Goal: Task Accomplishment & Management: Manage account settings

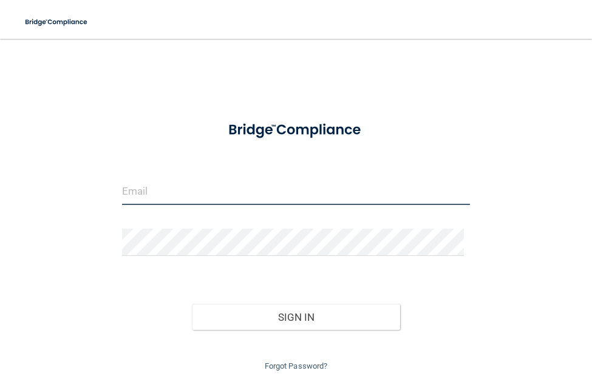
click at [161, 190] on input "email" at bounding box center [296, 191] width 348 height 27
click at [310, 185] on input "[EMAIL_ADDRESS][DOMAIN_NAME]" at bounding box center [296, 191] width 348 height 27
type input "[EMAIL_ADDRESS][DOMAIN_NAME]"
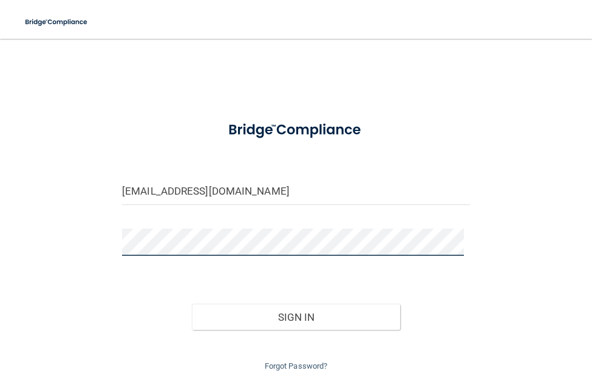
click at [117, 242] on div at bounding box center [296, 242] width 366 height 27
click at [192, 304] on button "Sign In" at bounding box center [296, 317] width 209 height 27
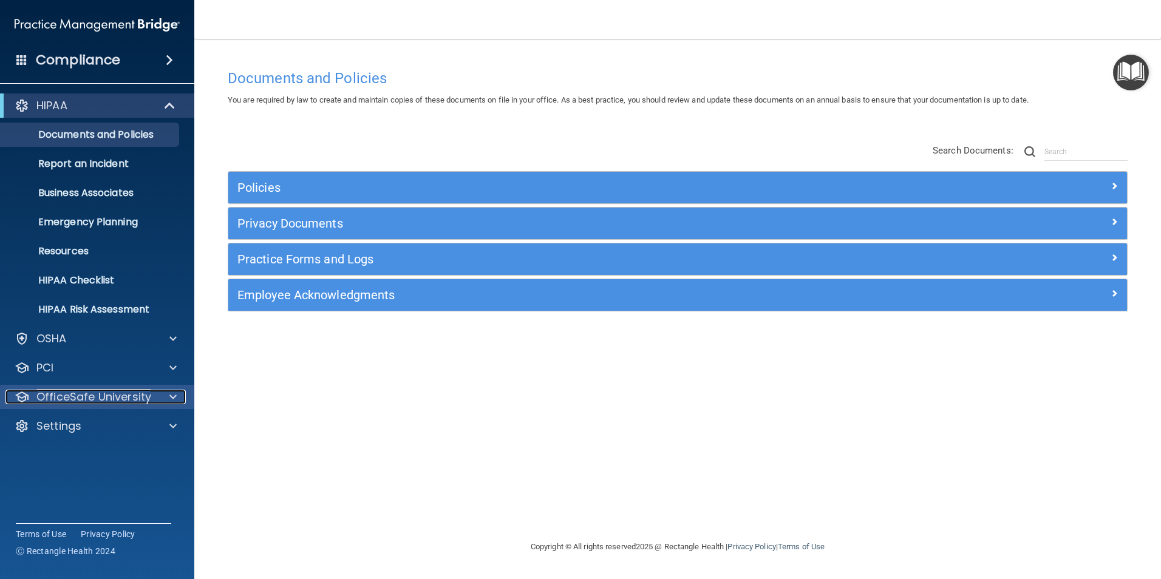
click at [64, 379] on p "OfficeSafe University" at bounding box center [93, 397] width 115 height 15
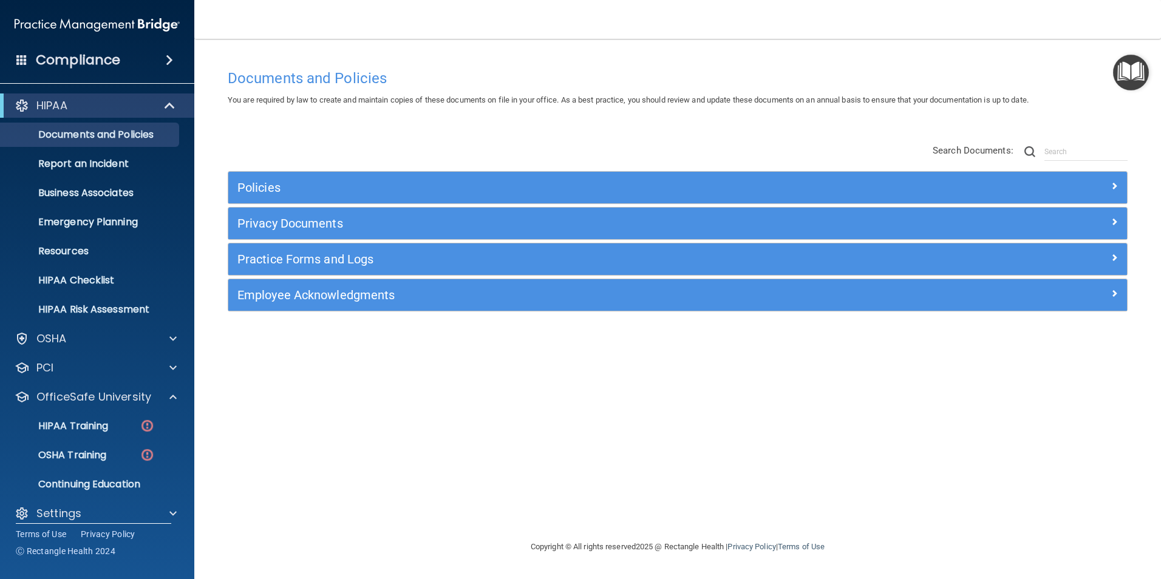
click at [84, 58] on h4 "Compliance" at bounding box center [78, 60] width 84 height 17
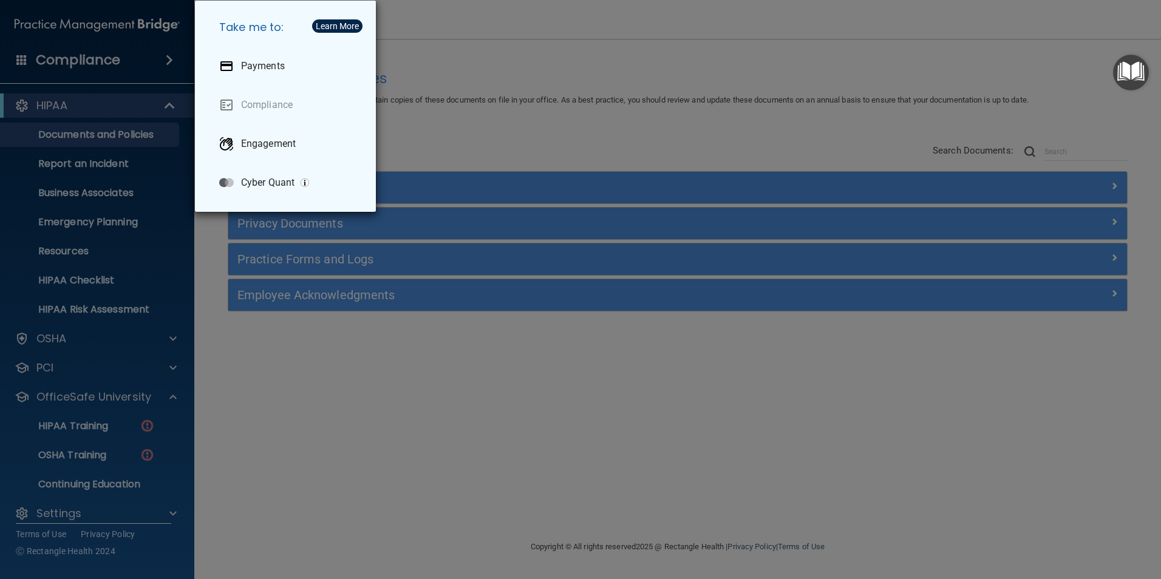
click at [84, 58] on div "Take me to: Payments Compliance Engagement Cyber Quant" at bounding box center [580, 289] width 1161 height 579
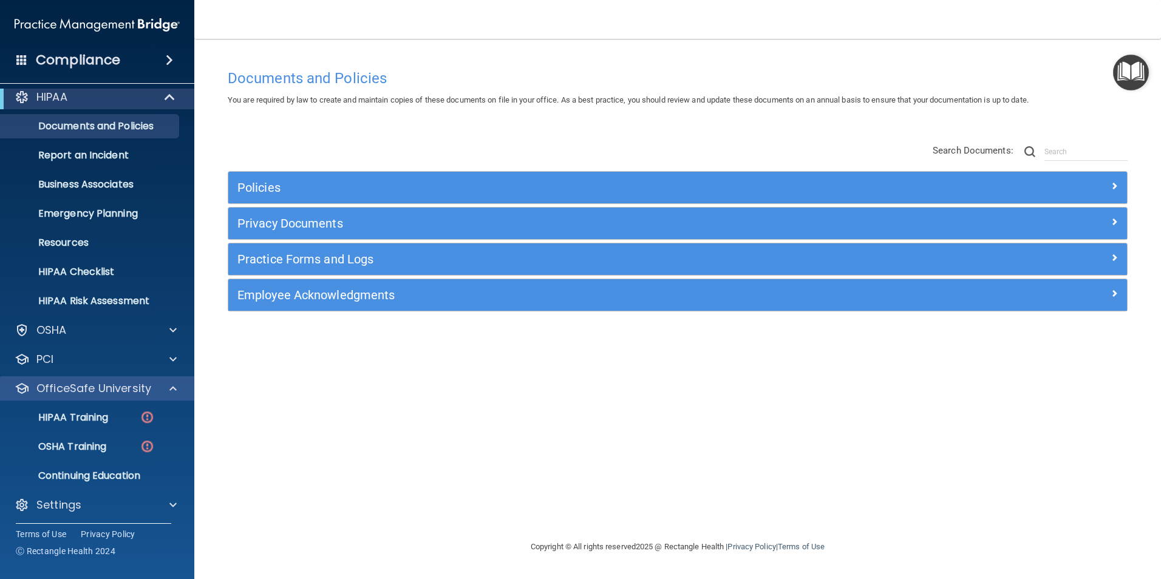
scroll to position [12, 0]
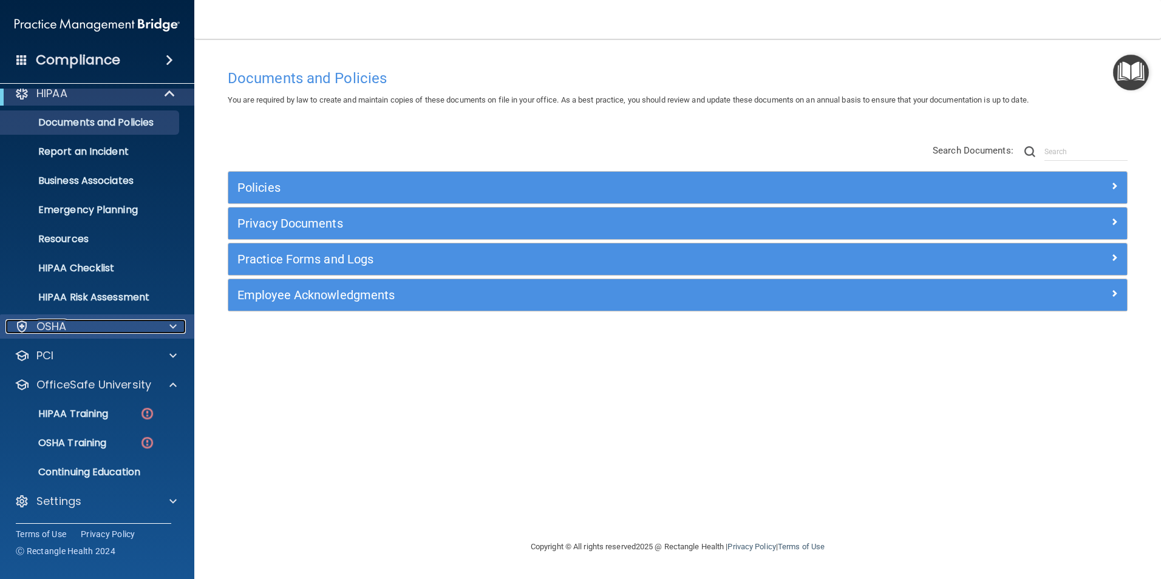
click at [58, 327] on p "OSHA" at bounding box center [51, 326] width 30 height 15
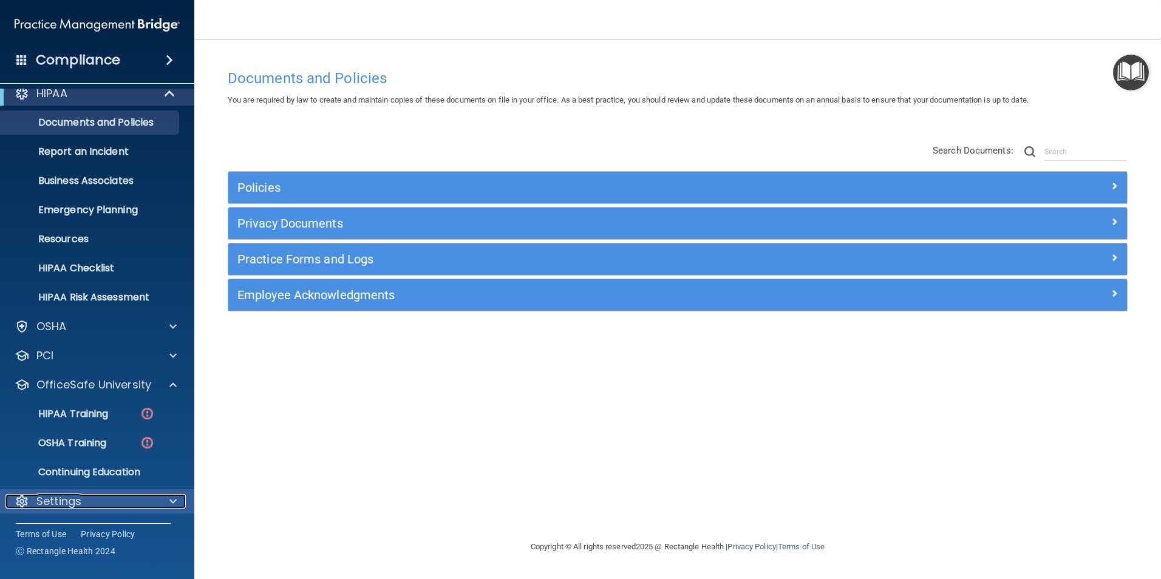
click at [53, 379] on p "Settings" at bounding box center [58, 501] width 45 height 15
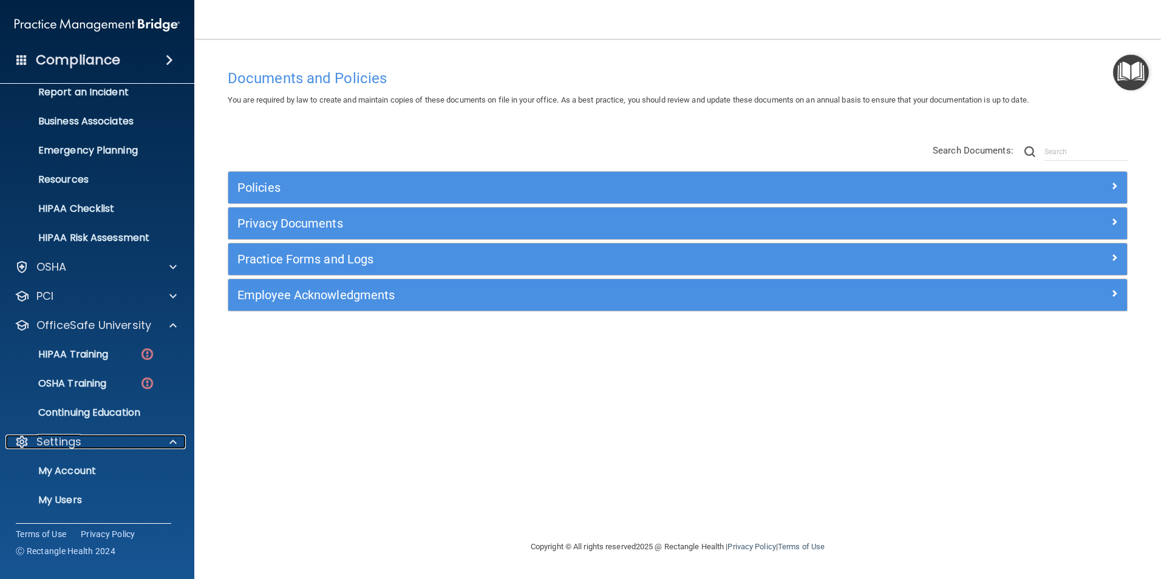
scroll to position [129, 0]
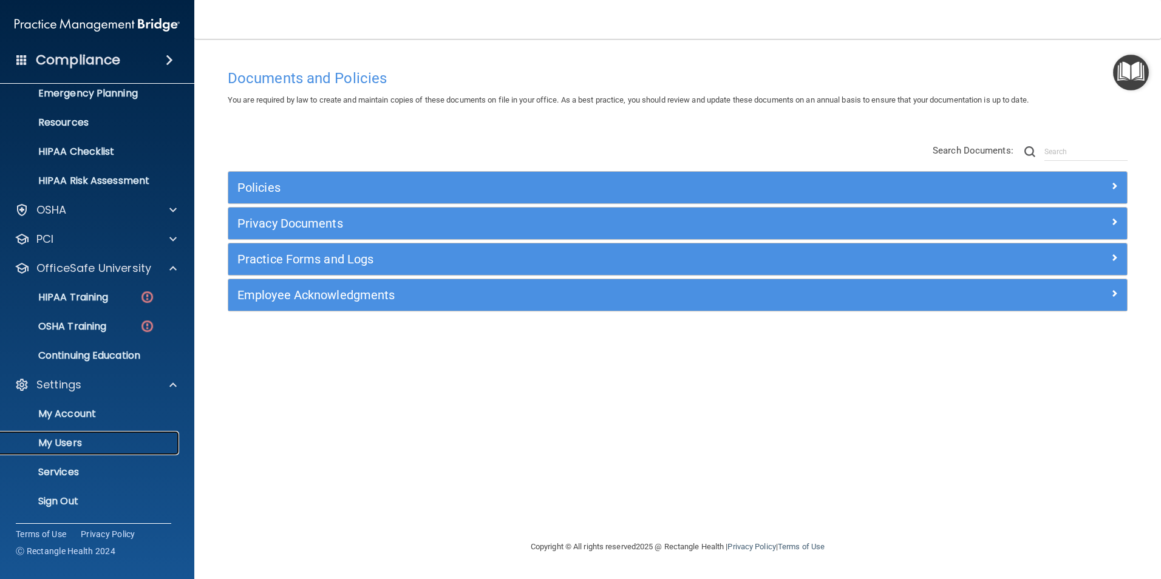
click at [66, 379] on p "My Users" at bounding box center [91, 443] width 166 height 12
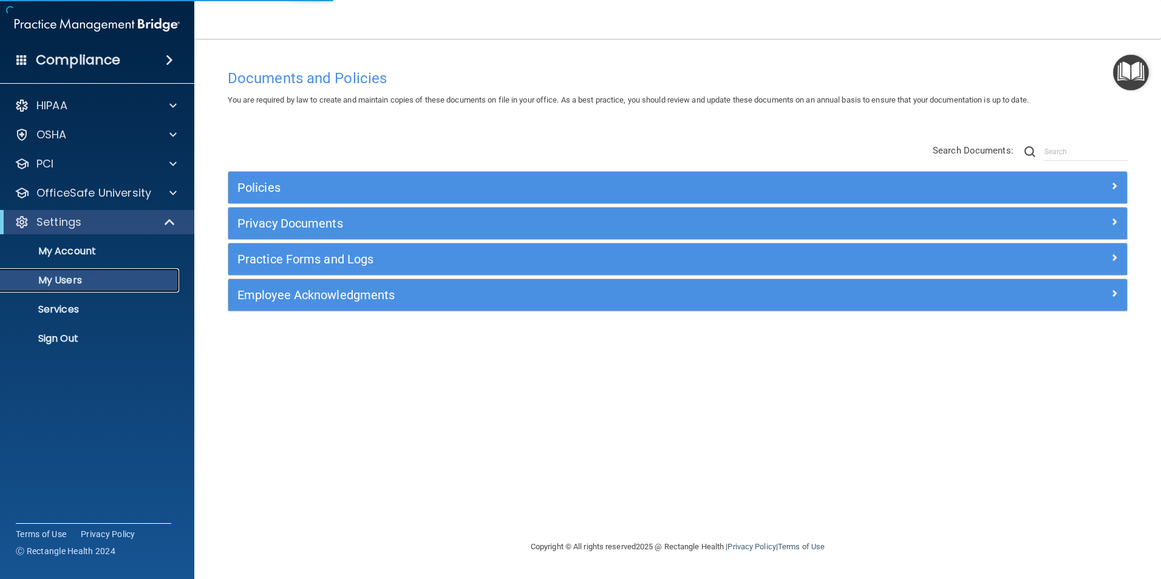
select select "20"
